Goal: Task Accomplishment & Management: Complete application form

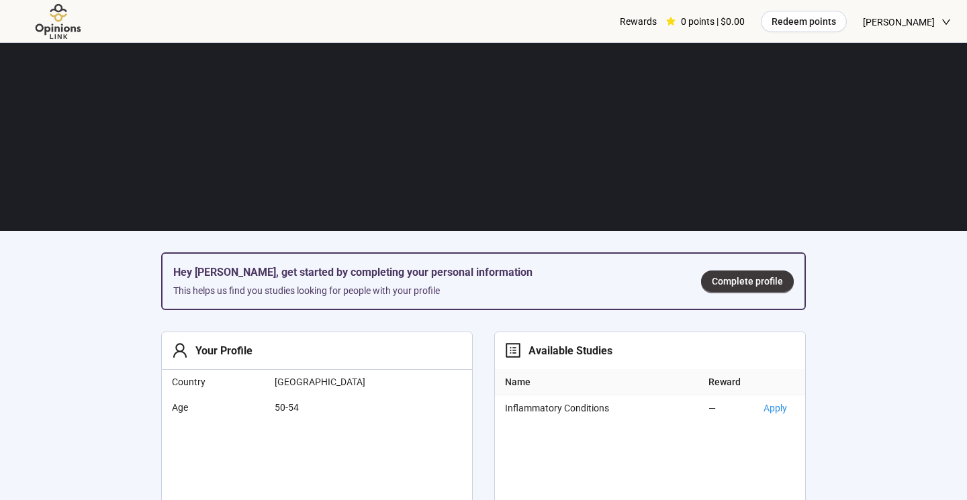
scroll to position [216, 0]
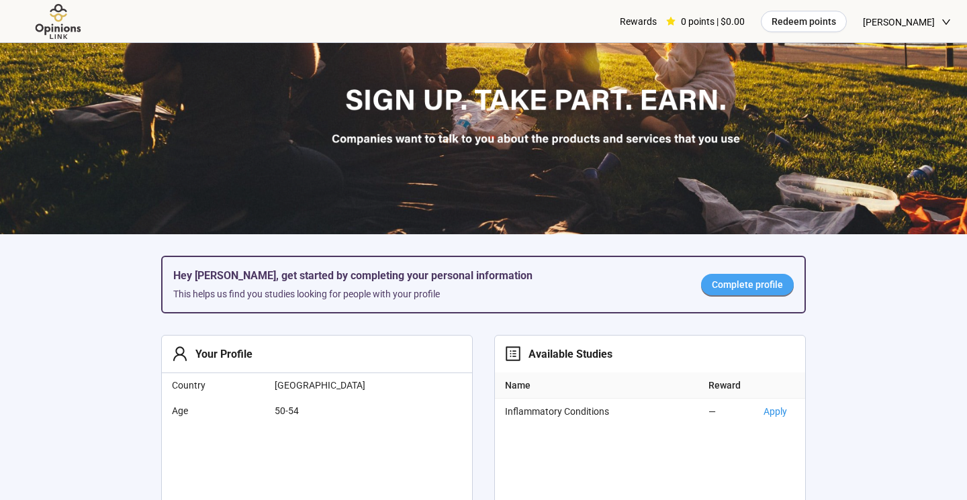
click at [728, 287] on span "Complete profile" at bounding box center [747, 284] width 71 height 15
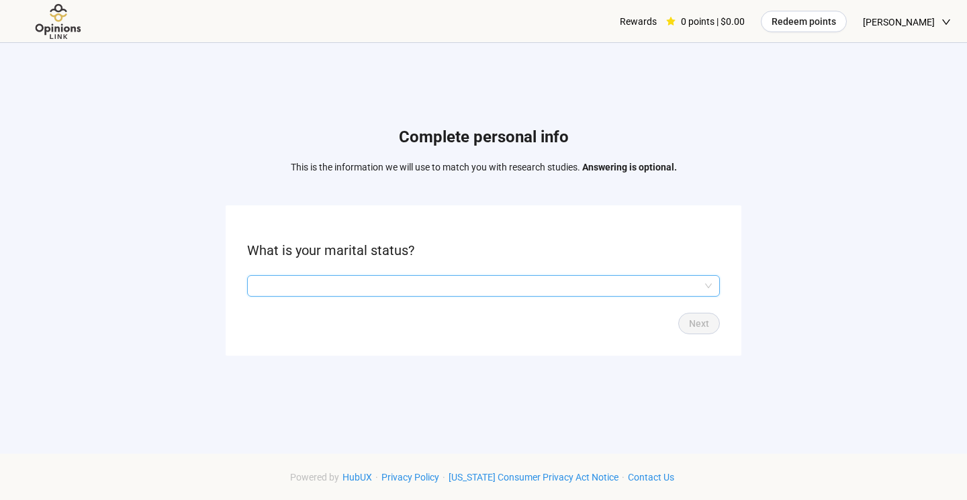
click at [443, 283] on input "search" at bounding box center [483, 286] width 457 height 20
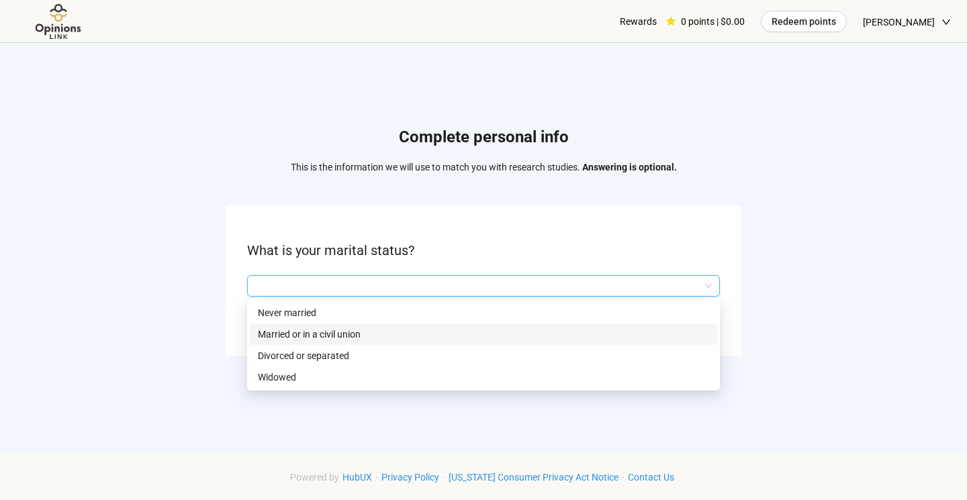
click at [392, 342] on div "Married or in a civil union" at bounding box center [483, 334] width 467 height 21
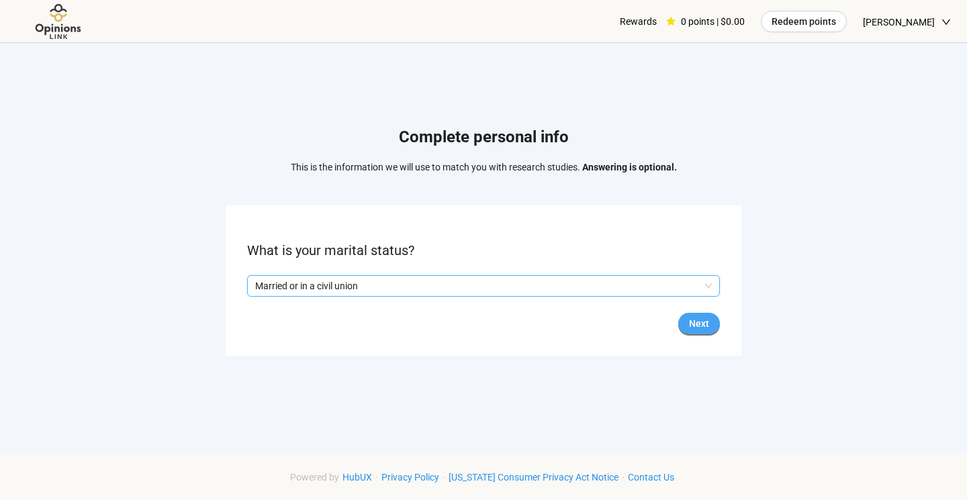
click at [704, 326] on span "Next" at bounding box center [699, 323] width 20 height 15
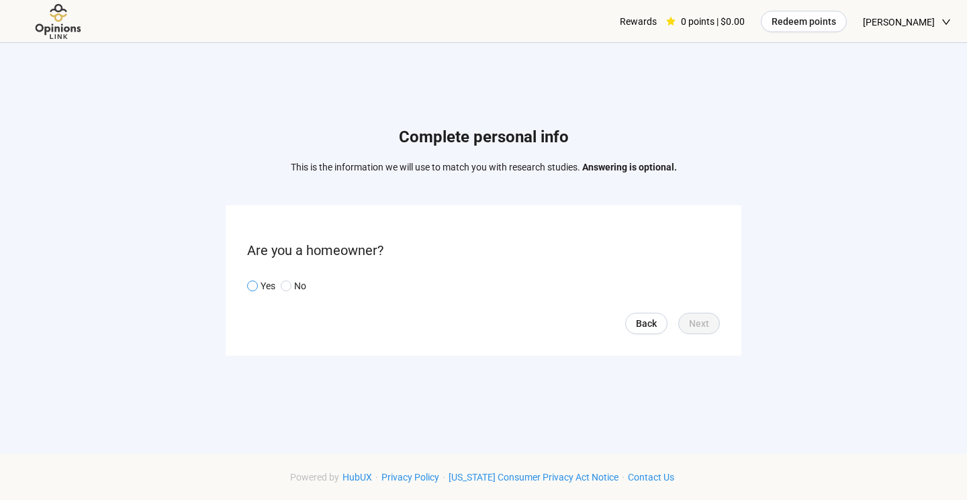
click at [256, 285] on span at bounding box center [252, 286] width 11 height 11
click at [704, 322] on span "Next" at bounding box center [699, 323] width 20 height 15
click at [489, 288] on input "search" at bounding box center [483, 286] width 457 height 20
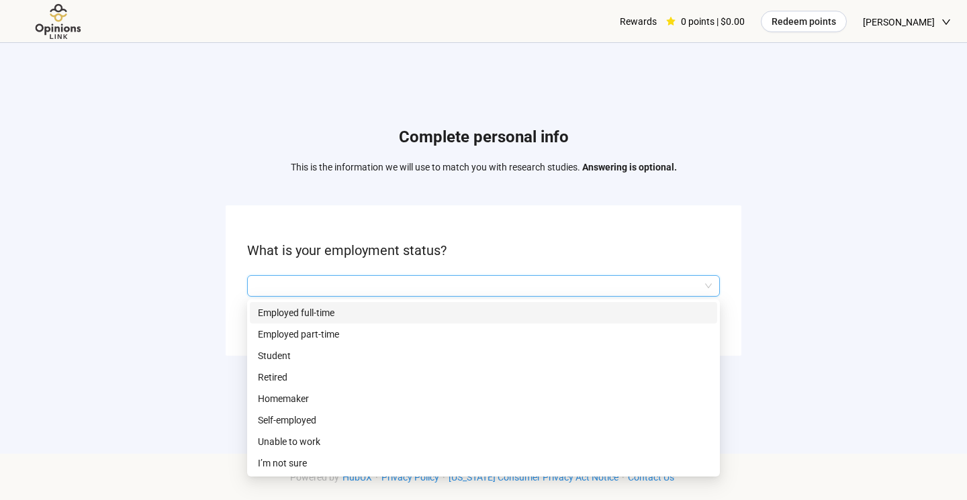
click at [486, 306] on p "Employed full-time" at bounding box center [483, 313] width 451 height 15
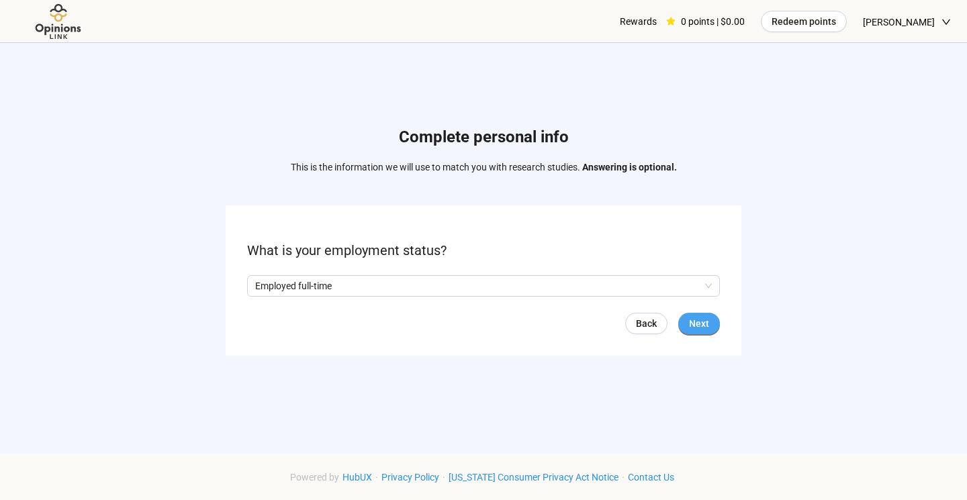
click at [706, 321] on span "Next" at bounding box center [699, 323] width 20 height 15
click at [400, 285] on input "search" at bounding box center [483, 286] width 457 height 20
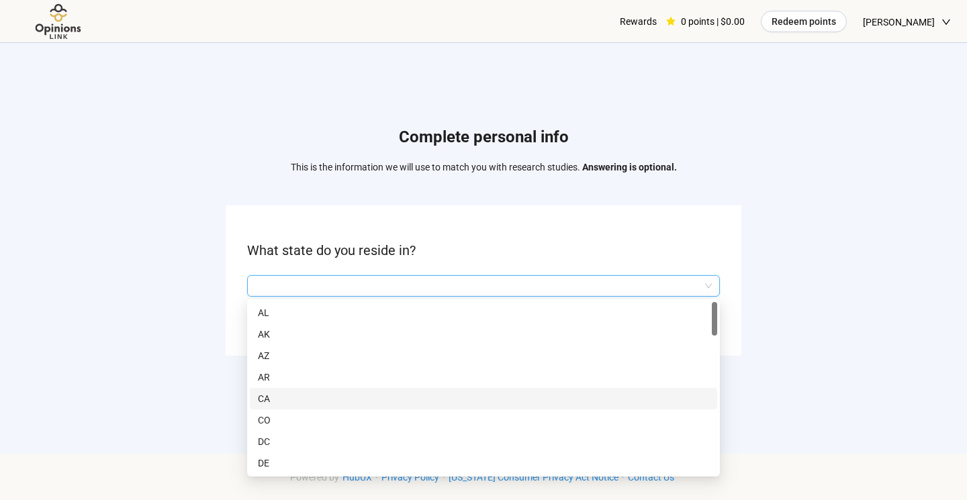
click at [361, 404] on p "CA" at bounding box center [483, 398] width 451 height 15
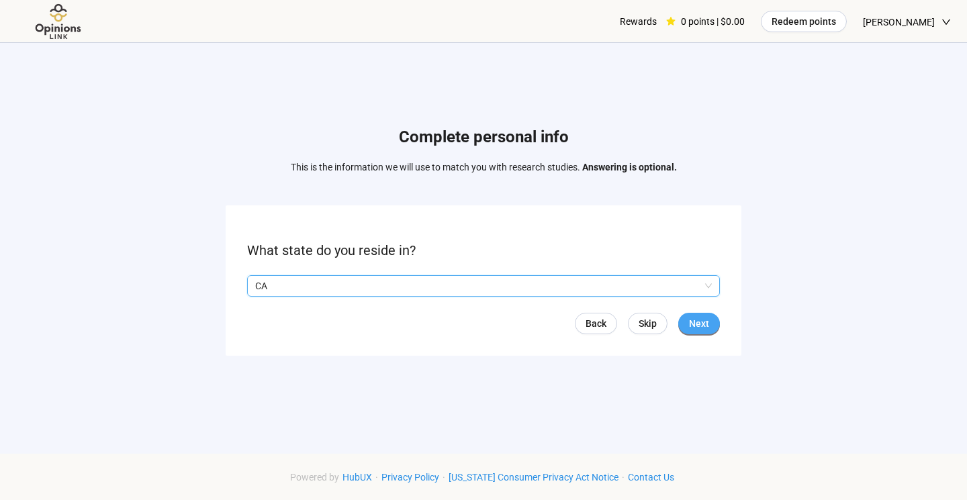
click at [701, 333] on button "Next" at bounding box center [699, 323] width 42 height 21
click at [406, 281] on input "search" at bounding box center [483, 286] width 457 height 20
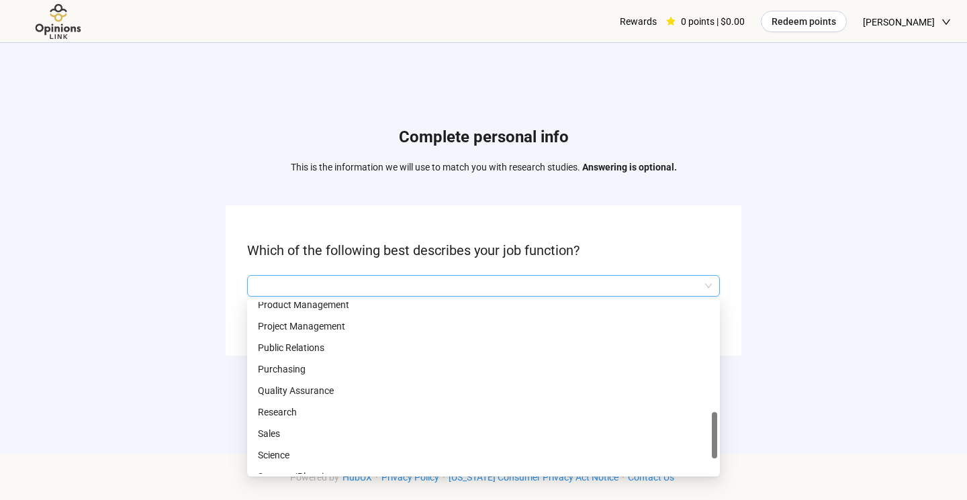
scroll to position [498, 0]
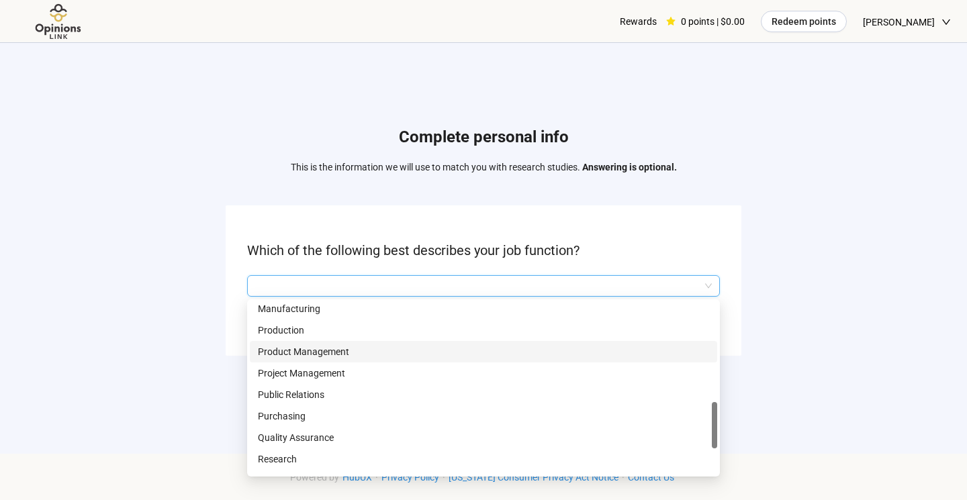
click at [392, 347] on p "Product Management" at bounding box center [483, 351] width 451 height 15
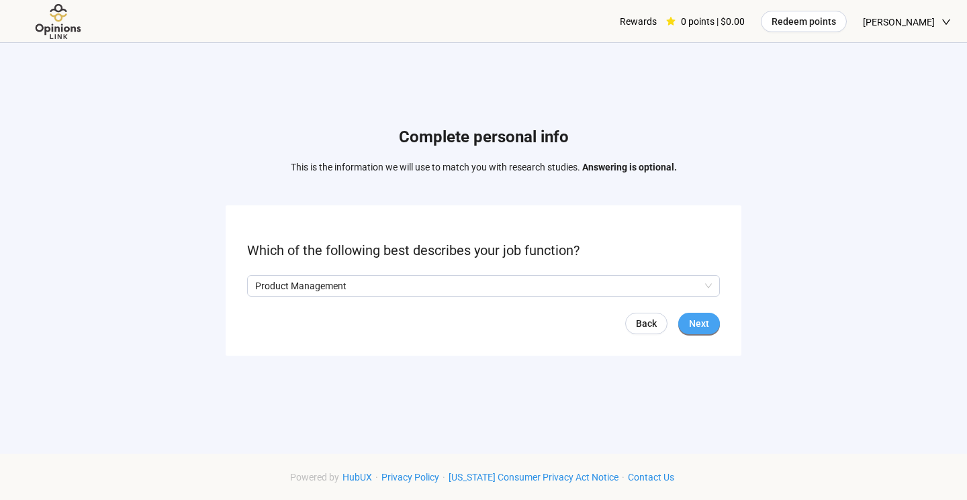
click at [704, 324] on span "Next" at bounding box center [699, 323] width 20 height 15
click at [552, 294] on input "search" at bounding box center [483, 286] width 457 height 20
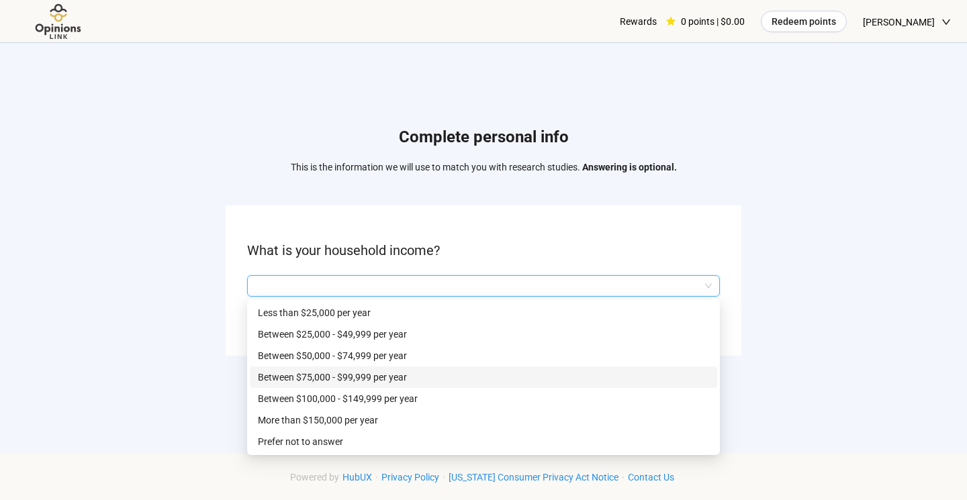
click at [510, 378] on p "Between $75,000 - $99,999 per year" at bounding box center [483, 377] width 451 height 15
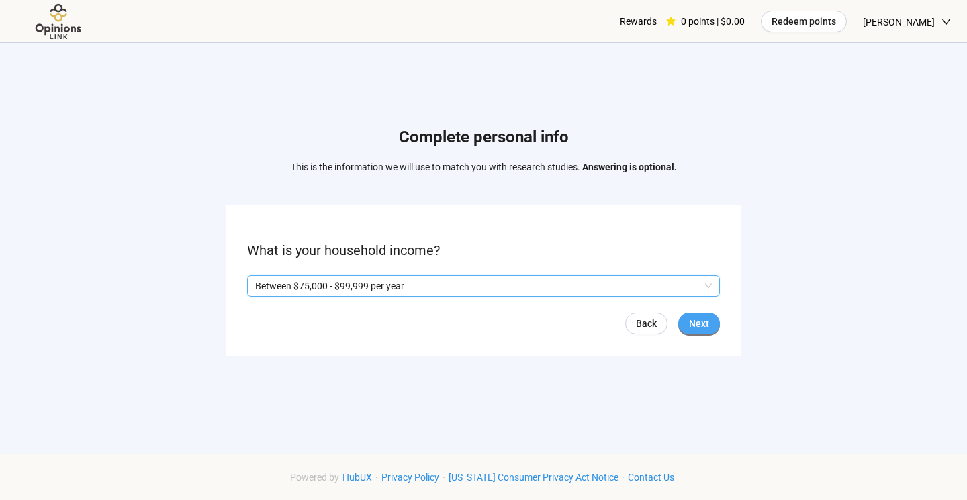
click at [700, 324] on span "Next" at bounding box center [699, 323] width 20 height 15
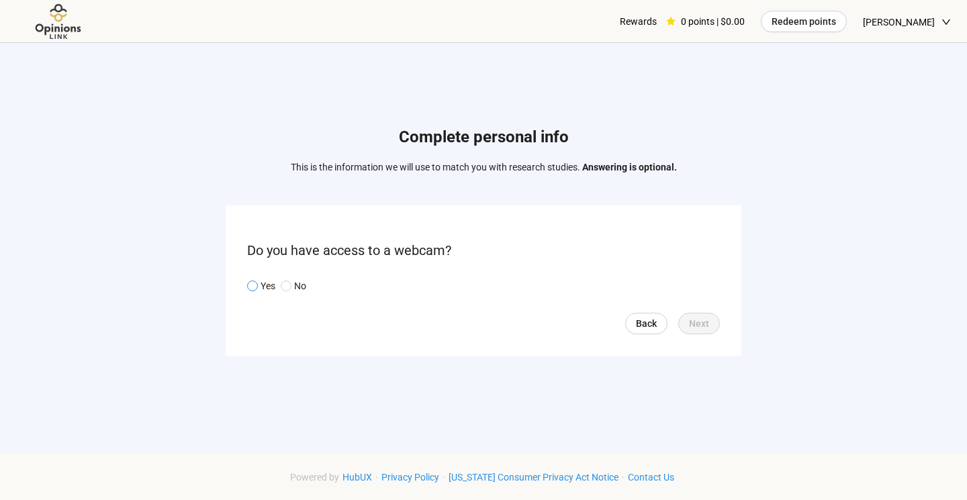
click at [249, 286] on span at bounding box center [252, 286] width 11 height 11
click at [700, 319] on span "Next" at bounding box center [699, 323] width 20 height 15
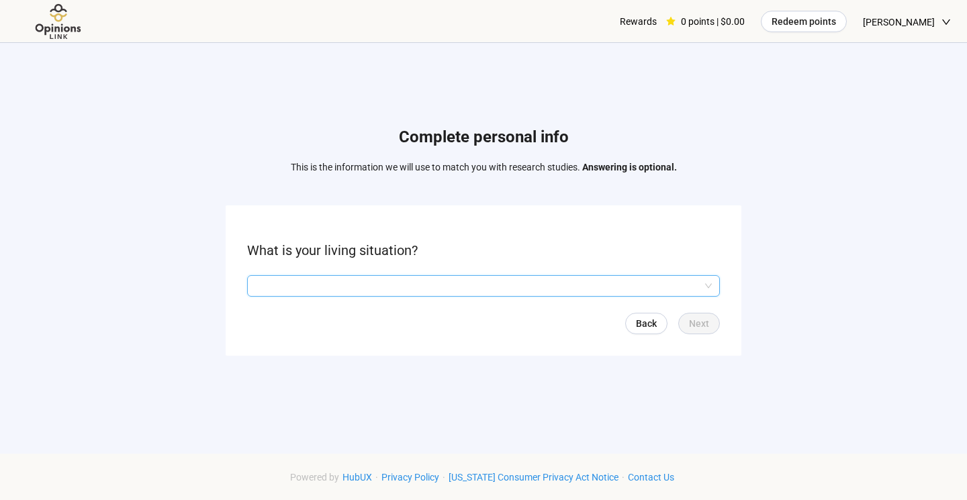
click at [341, 289] on input "search" at bounding box center [483, 286] width 457 height 20
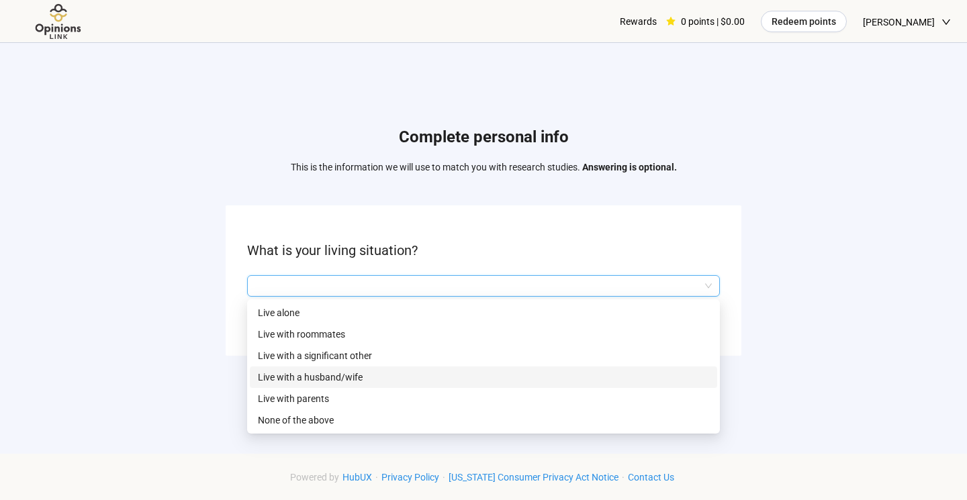
click at [356, 373] on p "Live with a husband/wife" at bounding box center [483, 377] width 451 height 15
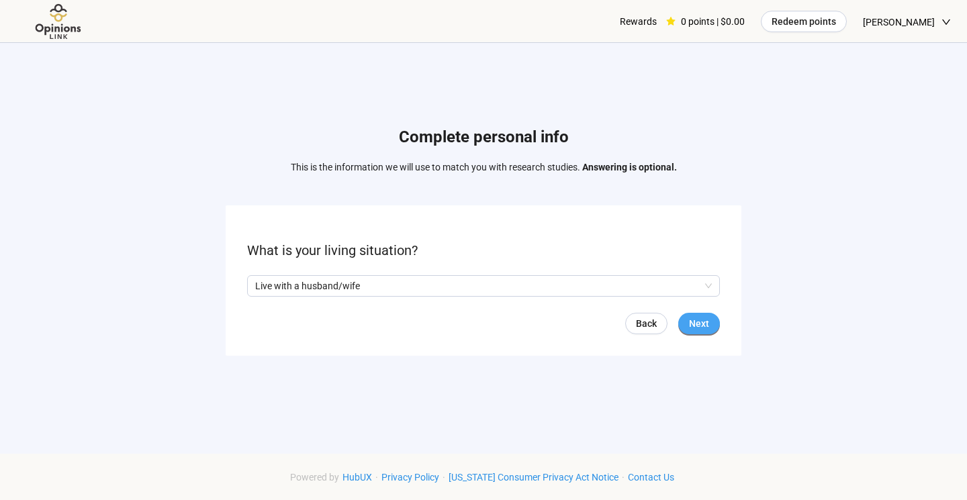
click at [710, 324] on button "Next" at bounding box center [699, 323] width 42 height 21
click at [471, 289] on input "search" at bounding box center [483, 286] width 457 height 20
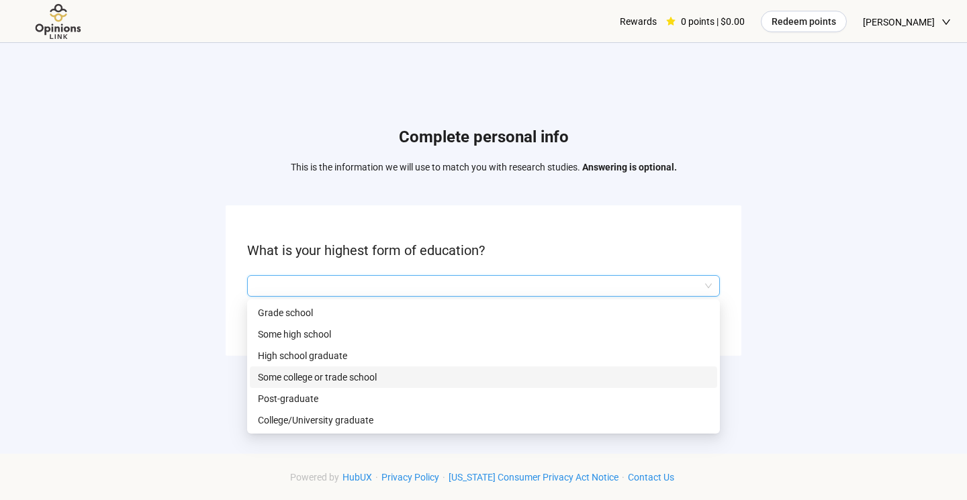
click at [453, 383] on p "Some college or trade school" at bounding box center [483, 377] width 451 height 15
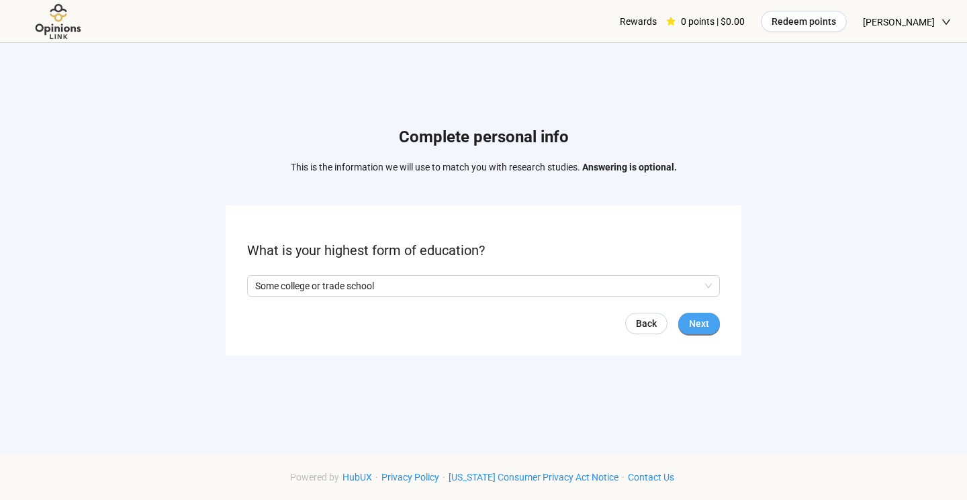
click at [704, 327] on span "Next" at bounding box center [699, 323] width 20 height 15
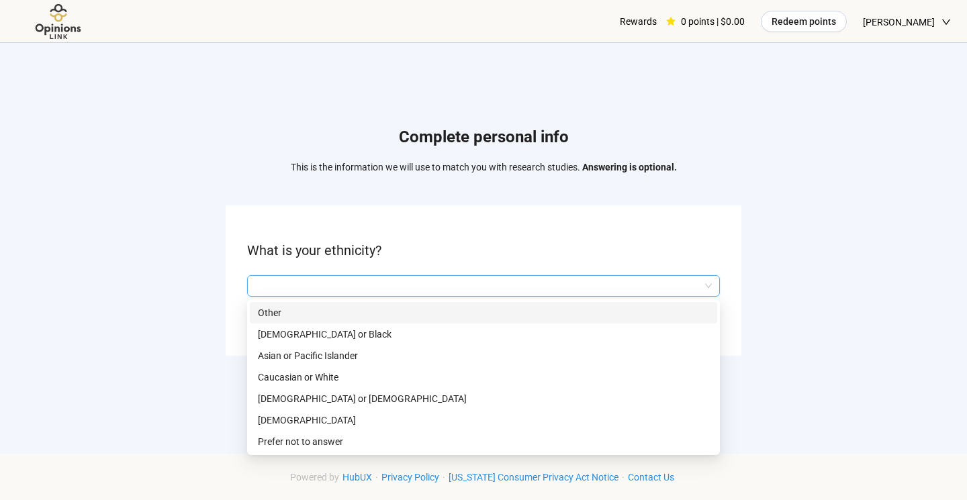
click at [406, 279] on input "search" at bounding box center [483, 286] width 457 height 20
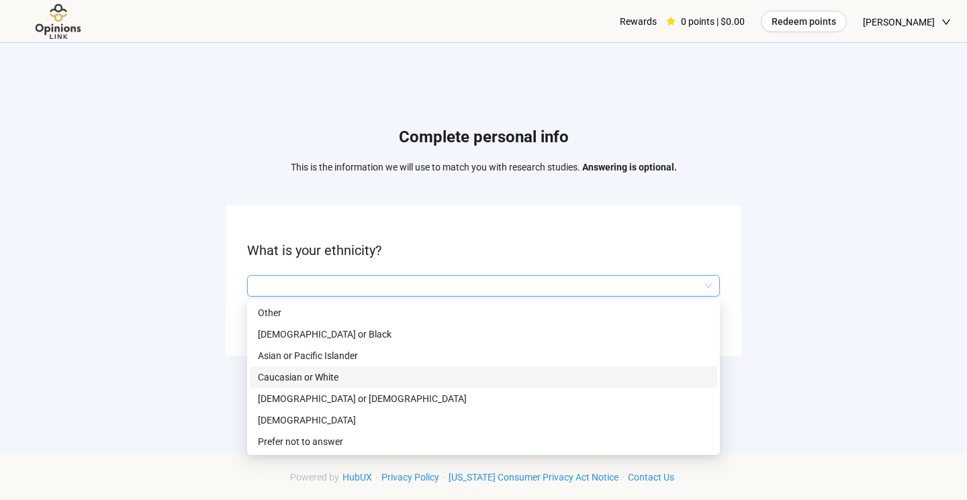
click at [400, 375] on p "Caucasian or White" at bounding box center [483, 377] width 451 height 15
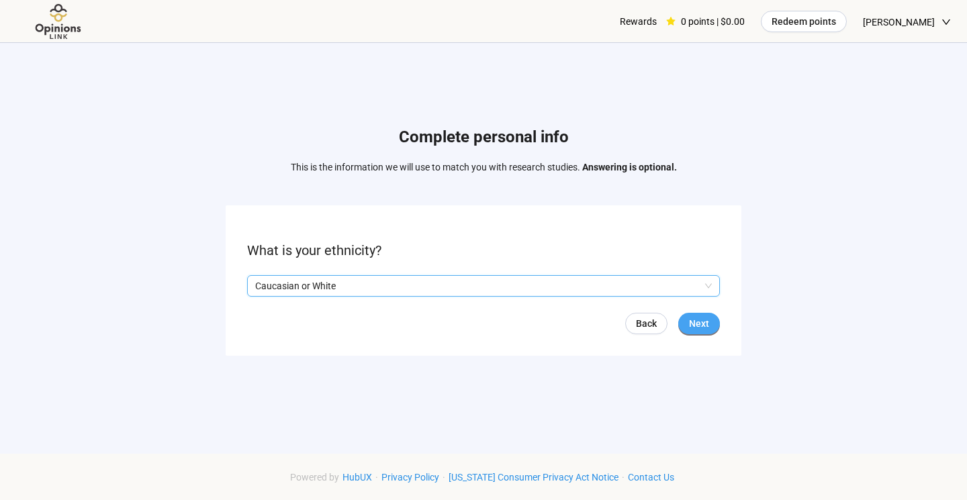
click at [702, 327] on span "Next" at bounding box center [699, 323] width 20 height 15
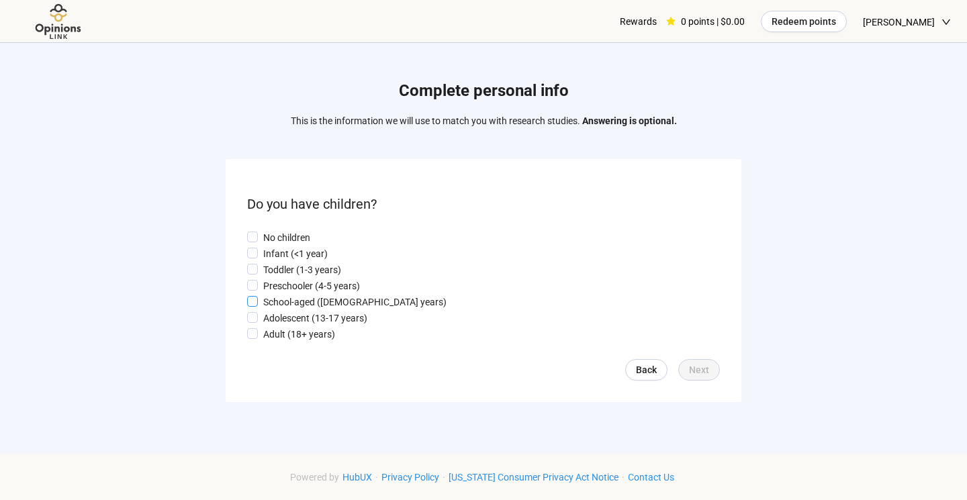
click at [363, 298] on p "School-aged ([DEMOGRAPHIC_DATA] years)" at bounding box center [354, 302] width 183 height 15
click at [363, 318] on p "Adolescent (13-17 years)" at bounding box center [315, 318] width 104 height 15
click at [697, 376] on span "Next" at bounding box center [699, 370] width 20 height 15
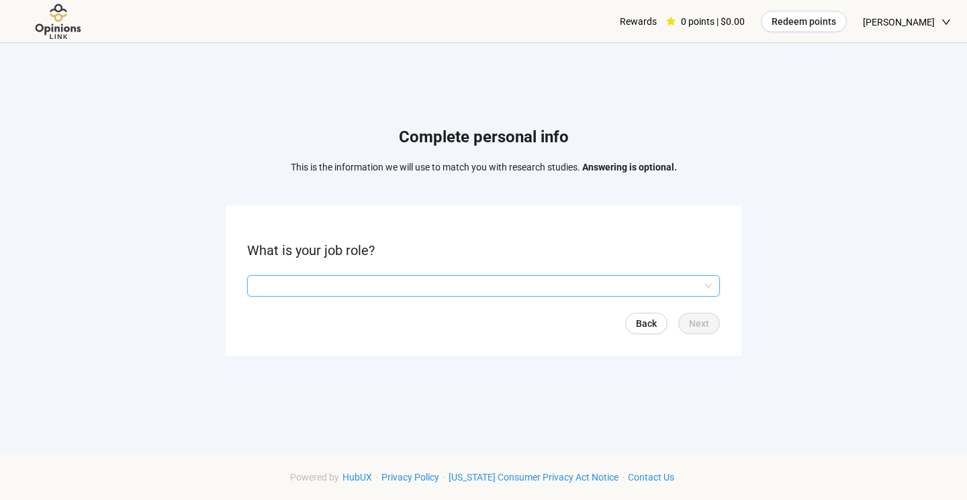
click at [395, 282] on input "search" at bounding box center [483, 286] width 457 height 20
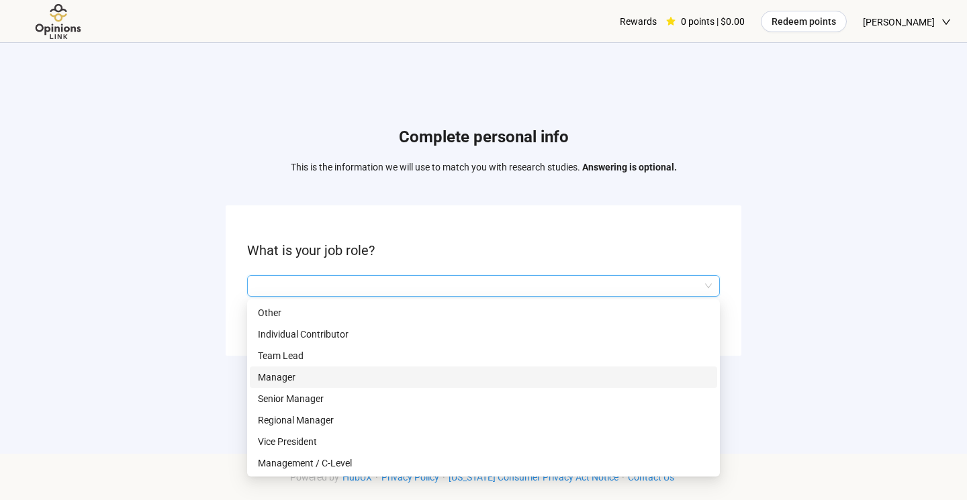
click at [397, 381] on p "Manager" at bounding box center [483, 377] width 451 height 15
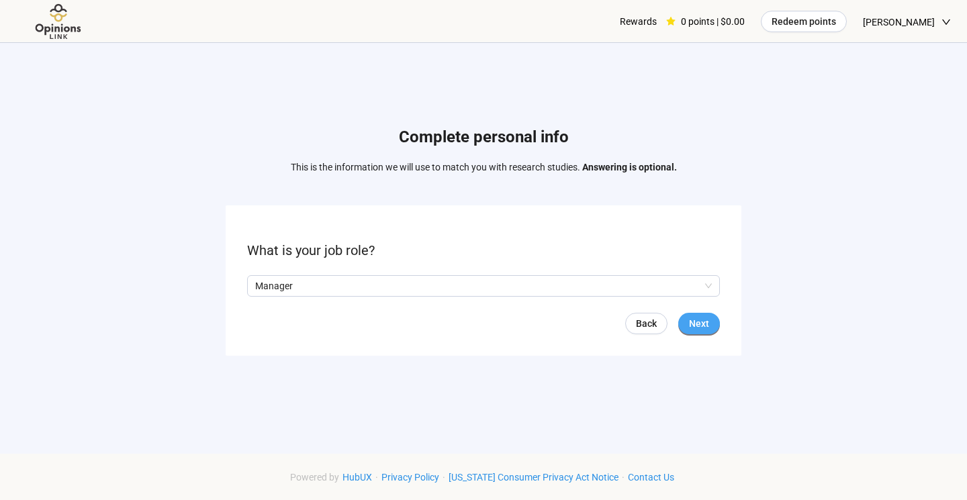
click at [716, 326] on button "Next" at bounding box center [699, 323] width 42 height 21
click at [383, 287] on input "search" at bounding box center [483, 286] width 457 height 20
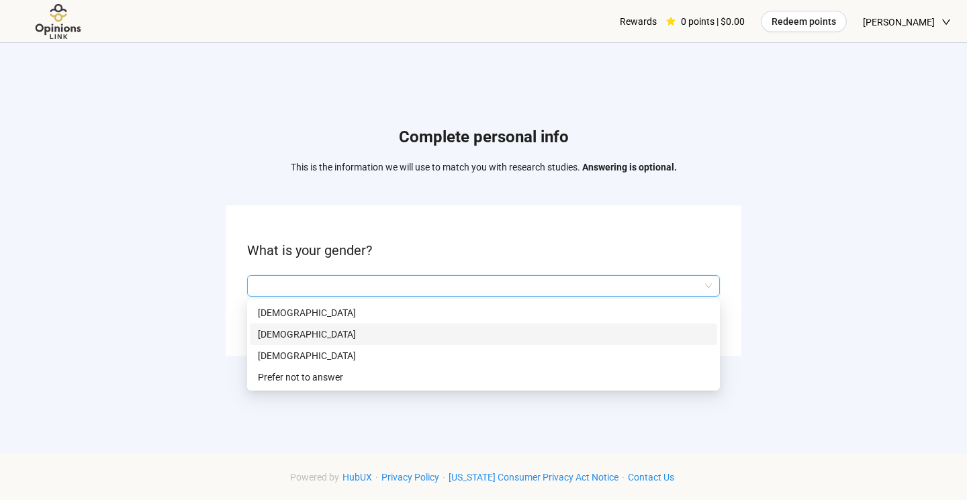
click at [367, 334] on p "[DEMOGRAPHIC_DATA]" at bounding box center [483, 334] width 451 height 15
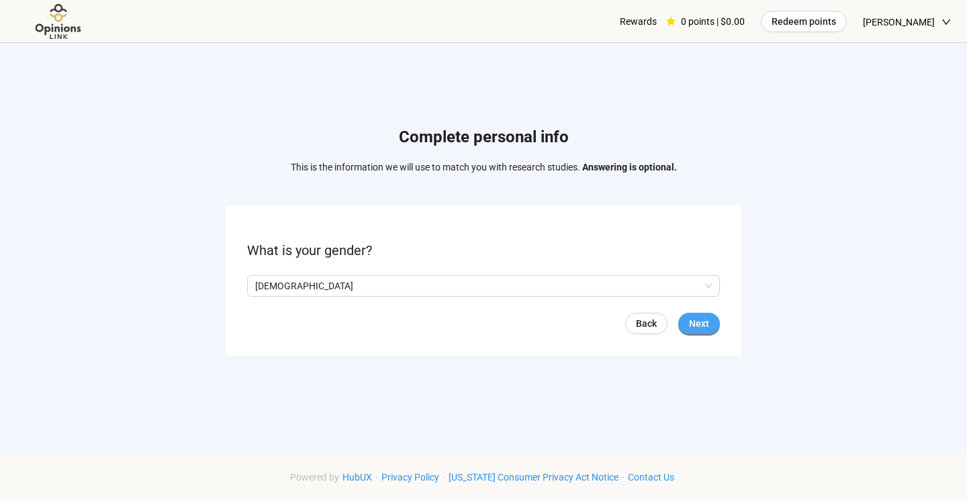
click at [701, 330] on span "Next" at bounding box center [699, 323] width 20 height 15
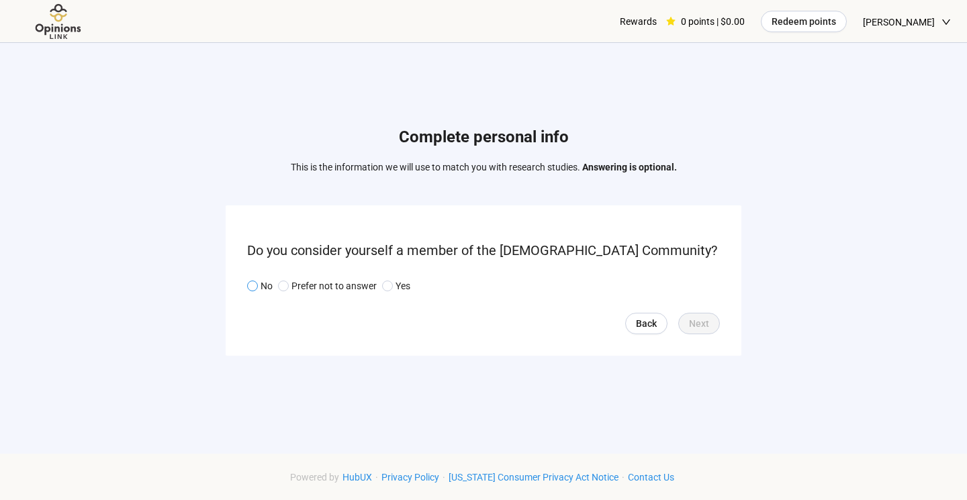
click at [257, 287] on span at bounding box center [252, 286] width 11 height 11
click at [706, 328] on span "Next" at bounding box center [699, 323] width 20 height 15
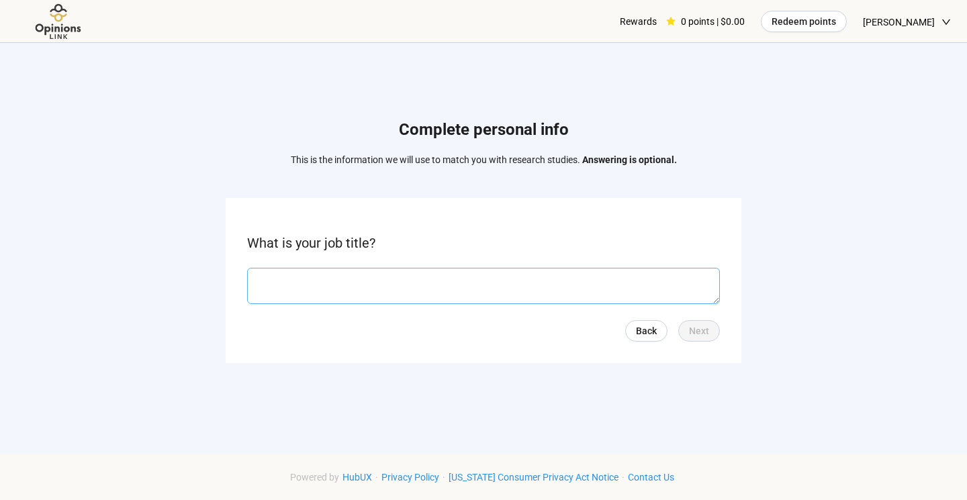
click at [461, 289] on textarea at bounding box center [483, 286] width 473 height 36
type textarea "**********"
click at [699, 328] on span "Next" at bounding box center [699, 331] width 20 height 15
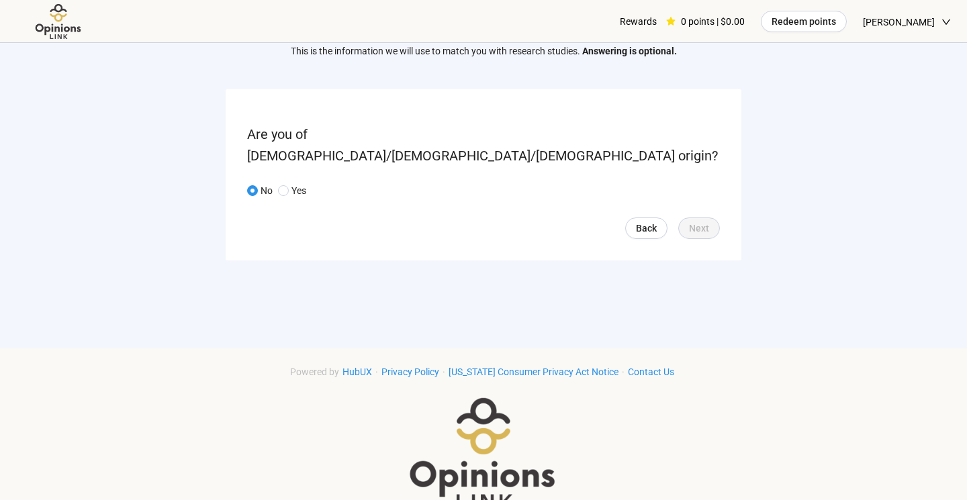
scroll to position [129, 0]
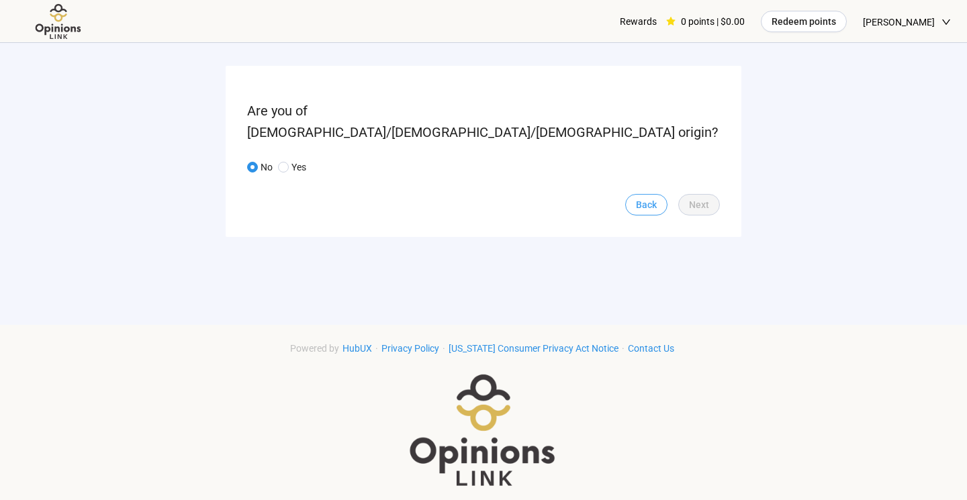
click at [641, 197] on span "Back" at bounding box center [646, 204] width 21 height 15
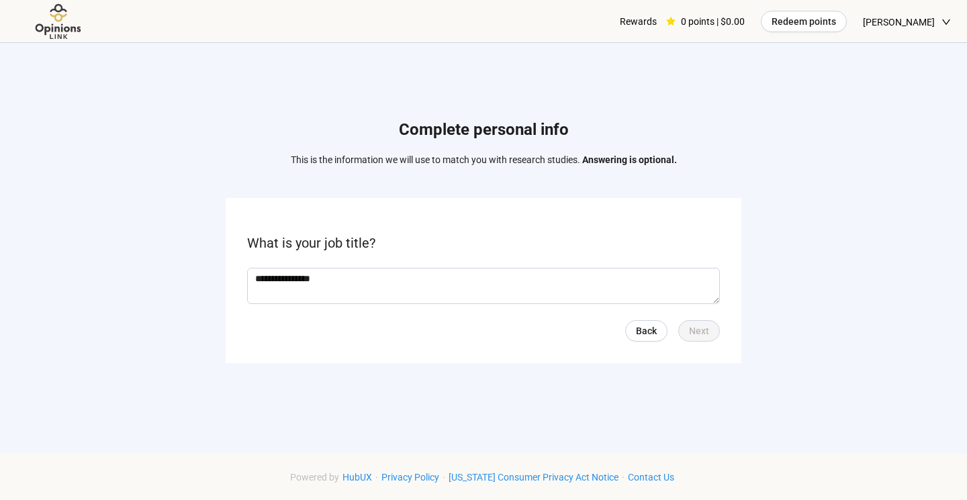
click at [635, 19] on div "Rewards" at bounding box center [638, 21] width 37 height 43
click at [70, 36] on img at bounding box center [58, 21] width 85 height 37
